Goal: Use online tool/utility: Utilize a website feature to perform a specific function

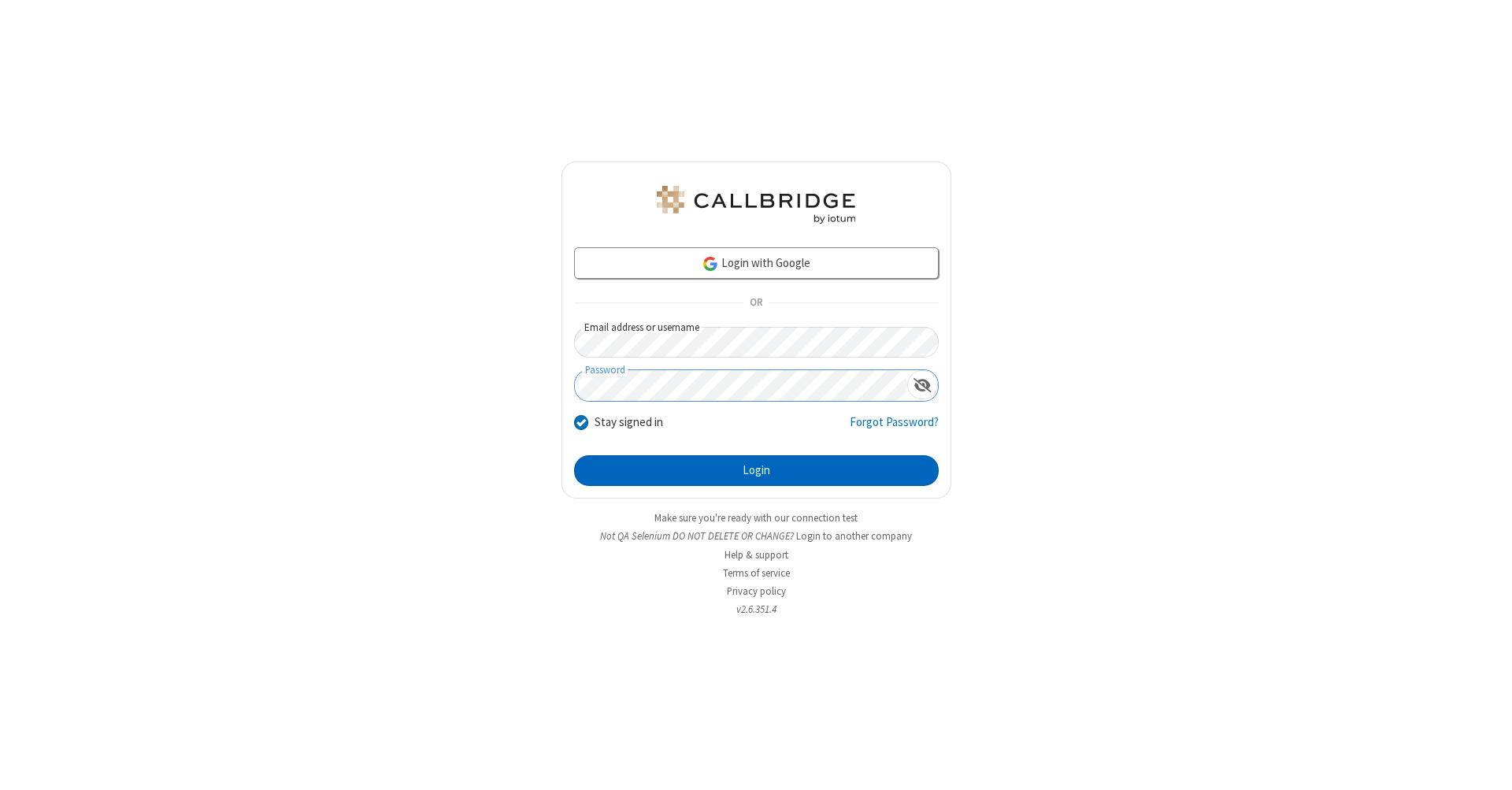
click at [756, 471] on button "Login" at bounding box center [756, 471] width 364 height 32
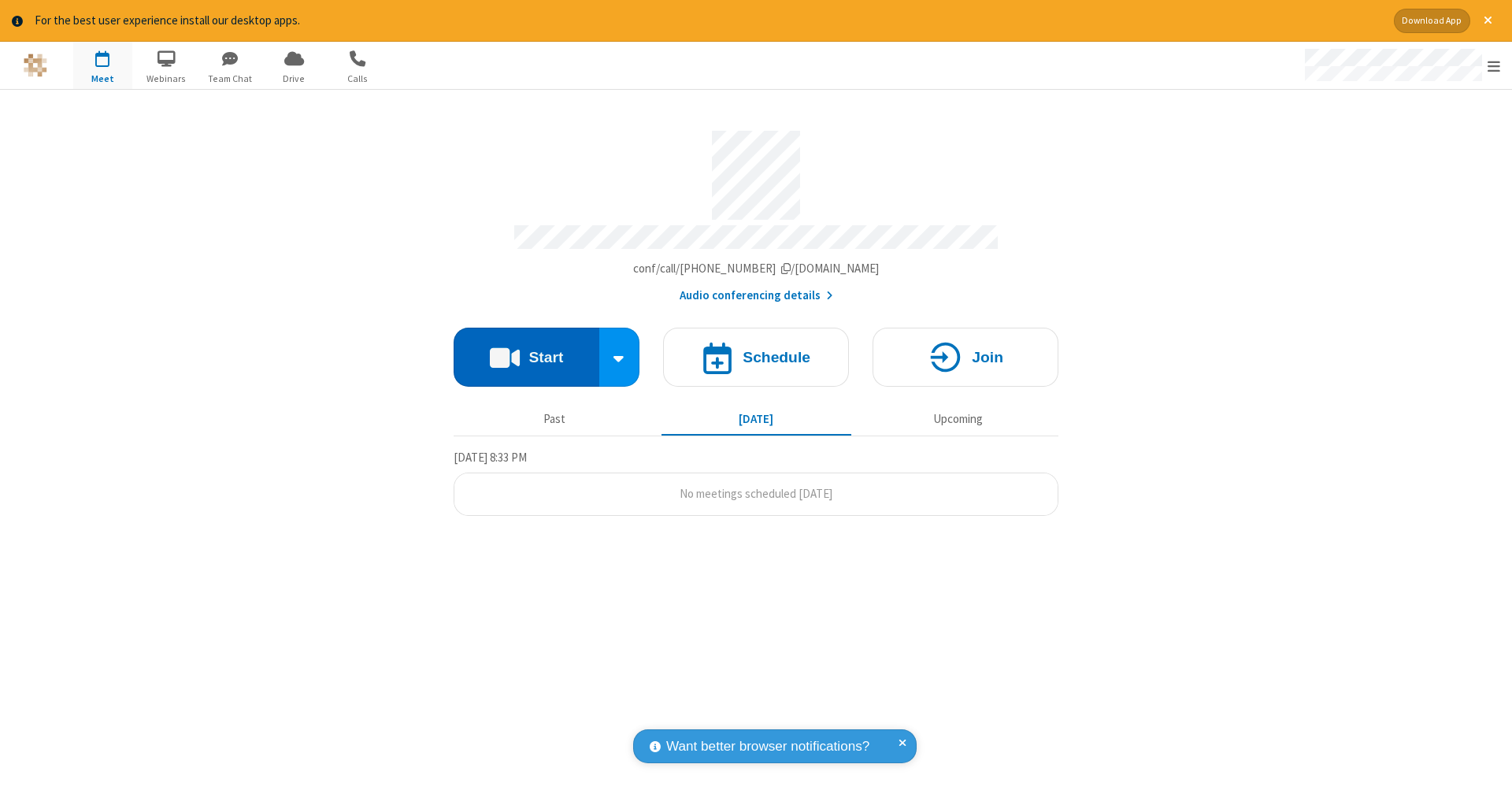
click at [526, 349] on button "Start" at bounding box center [526, 357] width 145 height 59
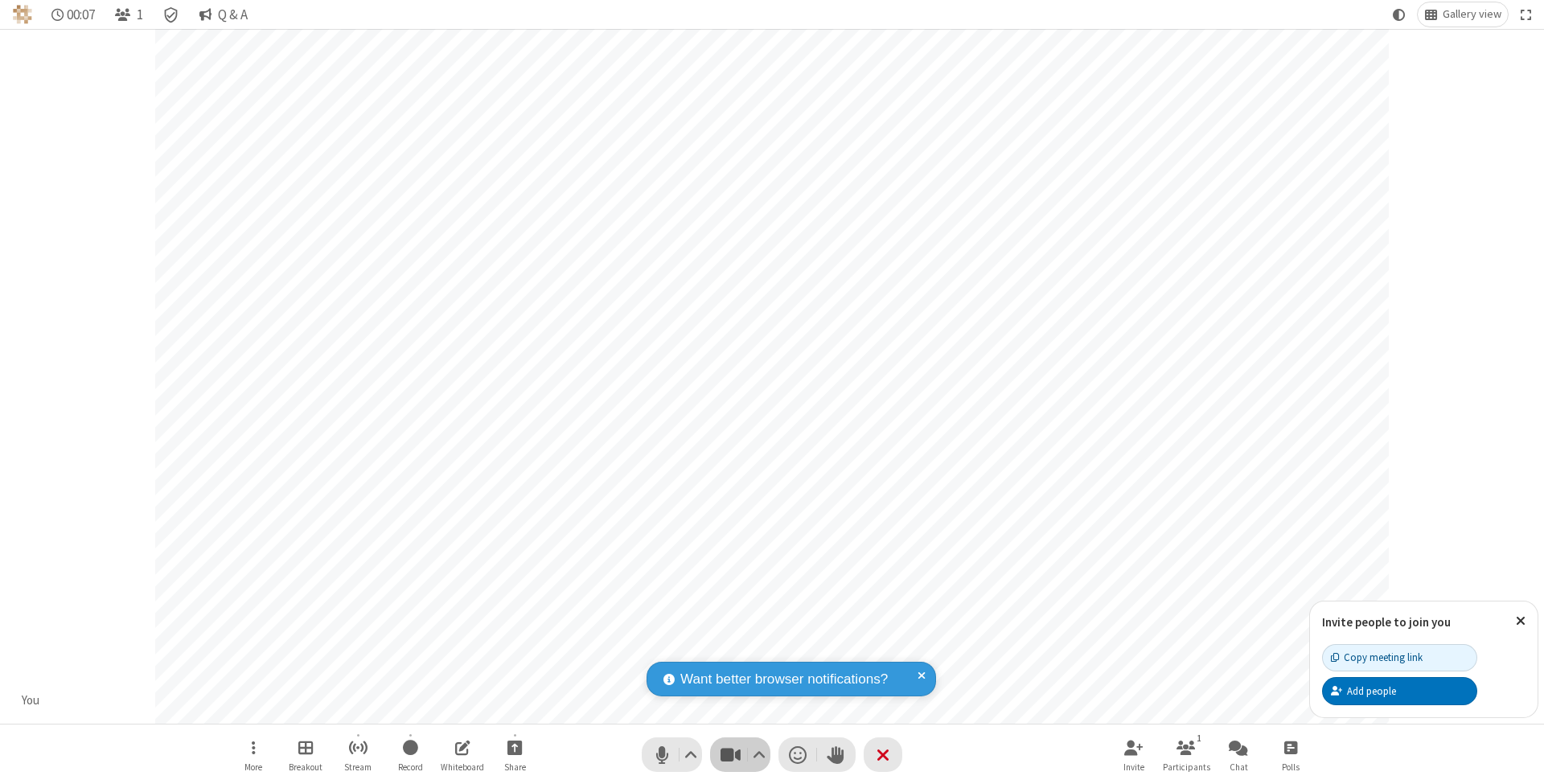
click at [730, 754] on span "Stop video (⌘+Shift+V)" at bounding box center [729, 754] width 24 height 23
click at [730, 754] on span "Start video (⌘+Shift+V)" at bounding box center [729, 754] width 24 height 23
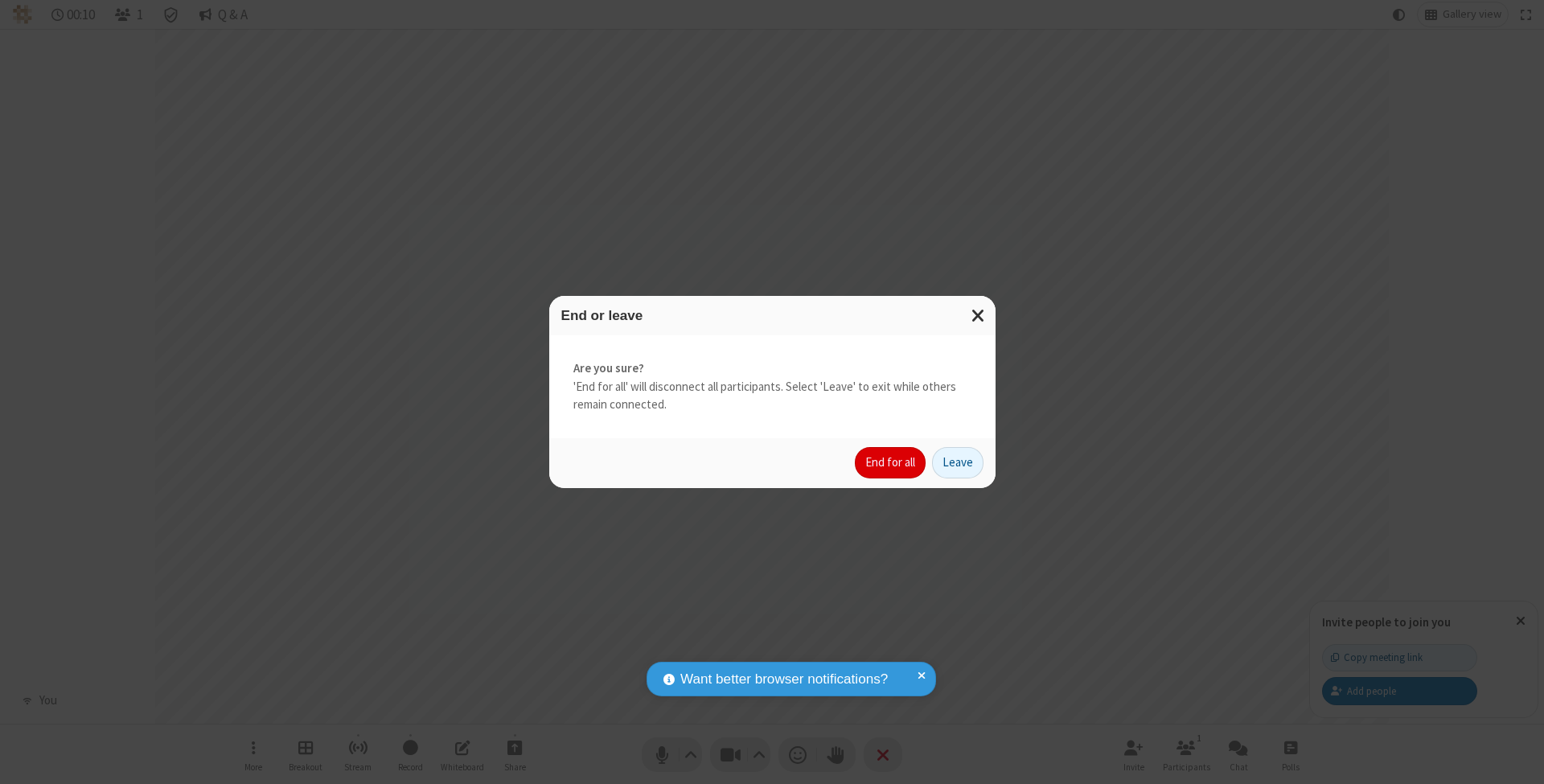
click at [891, 462] on button "End for all" at bounding box center [889, 462] width 70 height 32
